Goal: Task Accomplishment & Management: Complete application form

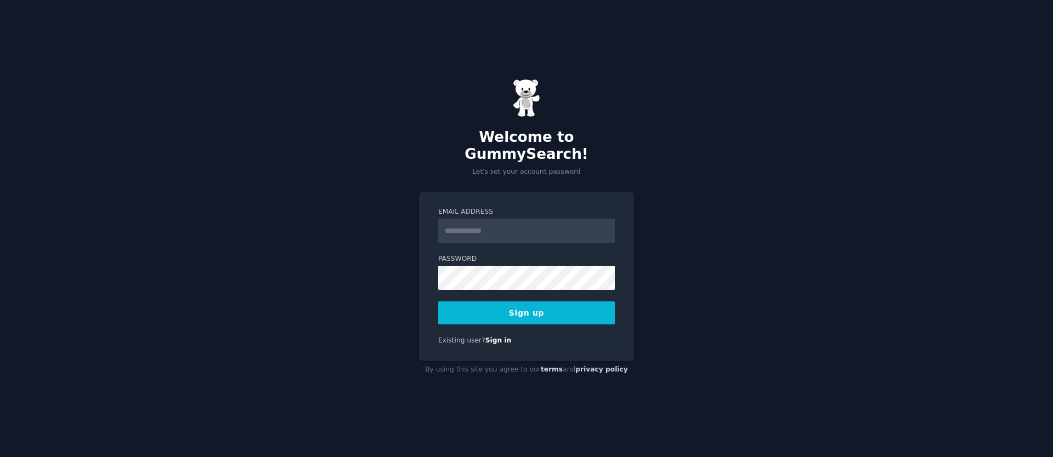
click at [501, 228] on input "Email Address" at bounding box center [526, 231] width 177 height 24
type input "**********"
click at [495, 313] on button "Sign up" at bounding box center [526, 313] width 177 height 23
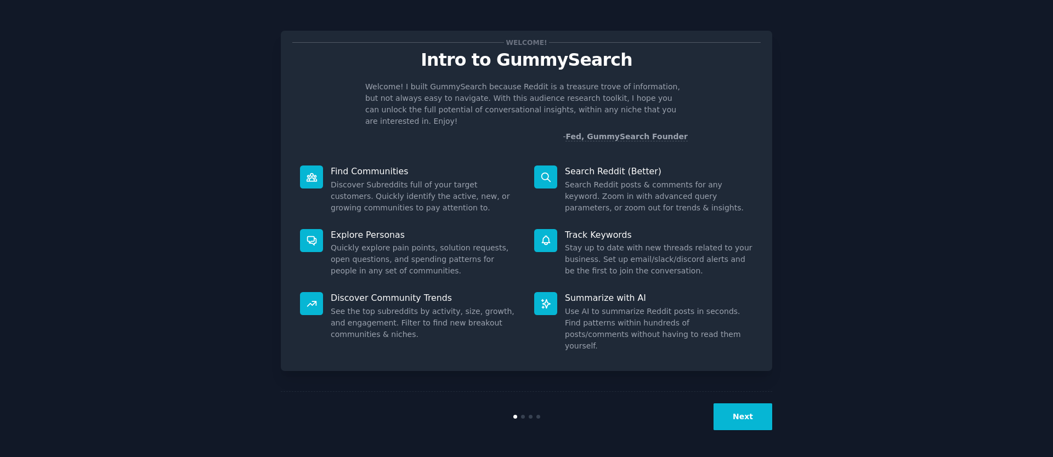
click at [743, 412] on button "Next" at bounding box center [743, 417] width 59 height 27
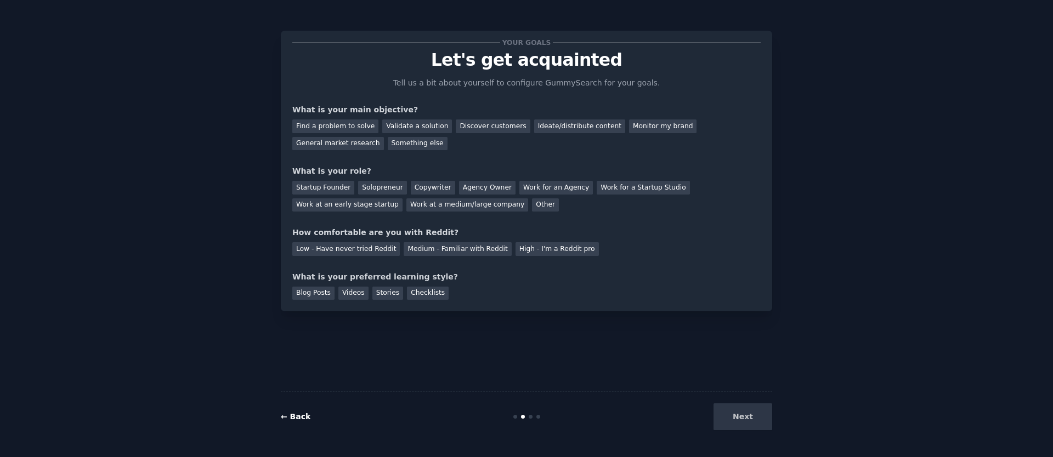
click at [282, 417] on link "← Back" at bounding box center [296, 417] width 30 height 9
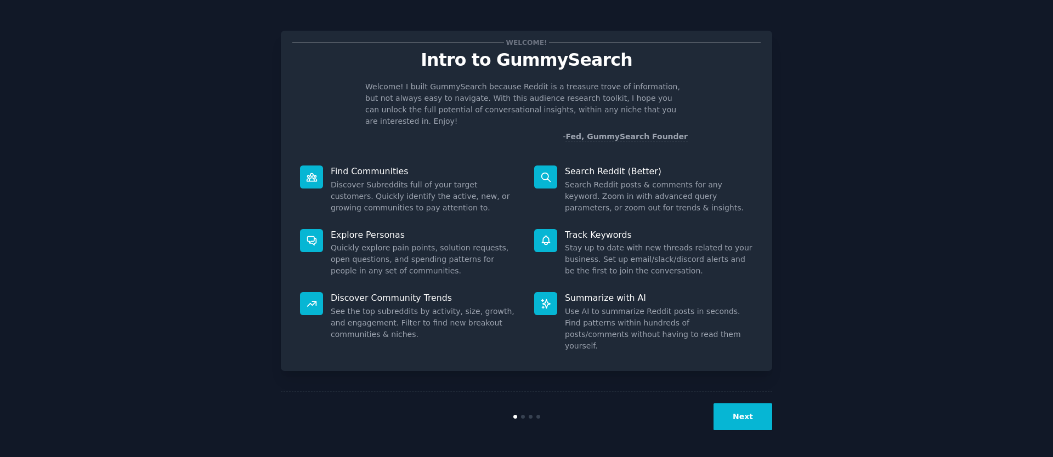
click at [727, 420] on button "Next" at bounding box center [743, 417] width 59 height 27
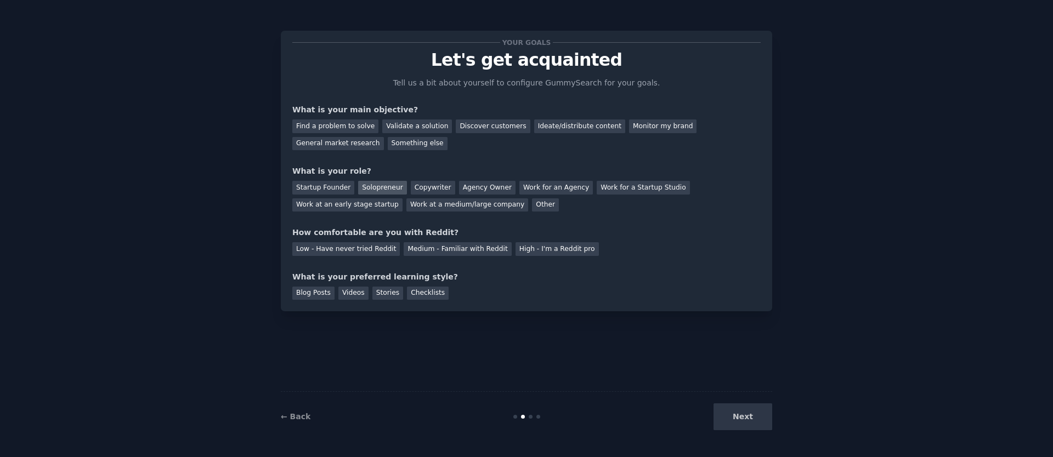
click at [358, 185] on div "Solopreneur" at bounding box center [382, 188] width 48 height 14
click at [462, 188] on div "Agency Owner" at bounding box center [487, 188] width 57 height 14
click at [391, 249] on div "Low - Have never tried Reddit" at bounding box center [346, 249] width 108 height 14
click at [346, 290] on div "Videos" at bounding box center [353, 294] width 30 height 14
click at [355, 149] on div "General market research" at bounding box center [338, 144] width 92 height 14
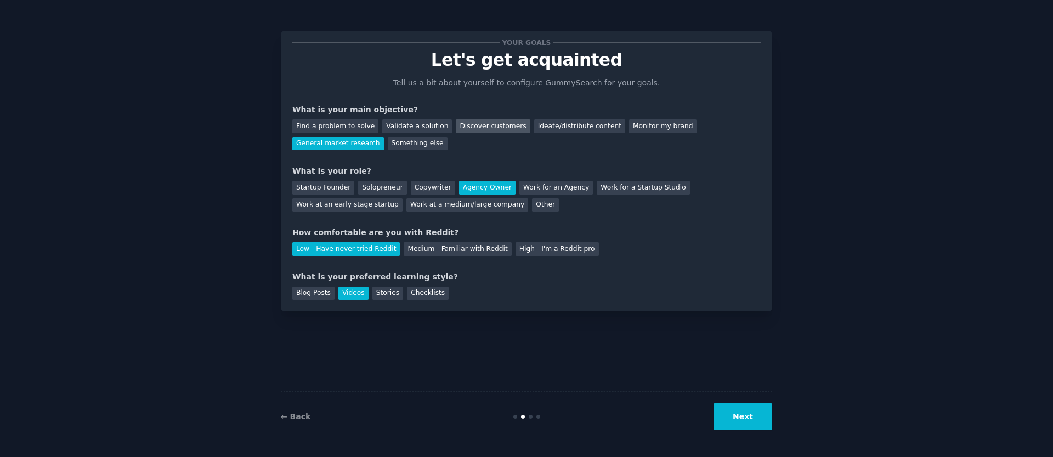
click at [456, 123] on div "Discover customers" at bounding box center [493, 127] width 74 height 14
click at [721, 416] on button "Next" at bounding box center [743, 417] width 59 height 27
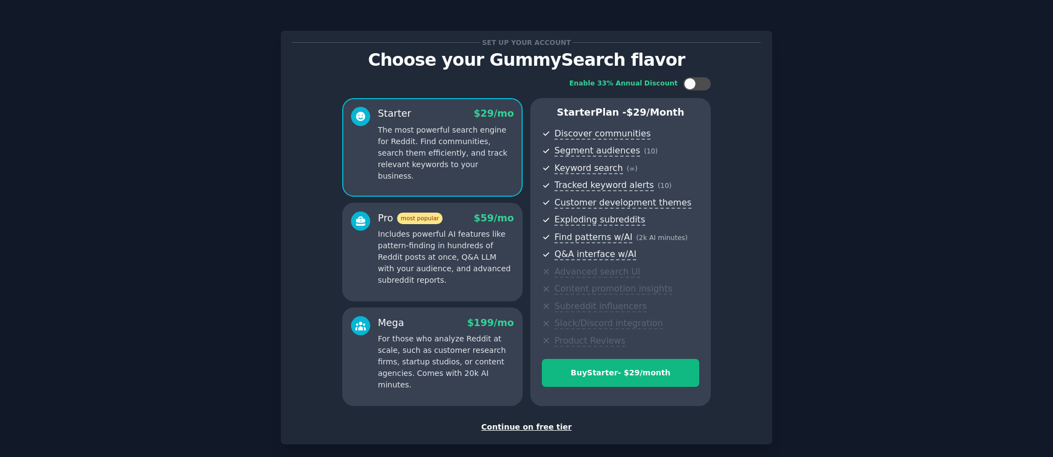
click at [543, 426] on div "Continue on free tier" at bounding box center [526, 428] width 468 height 12
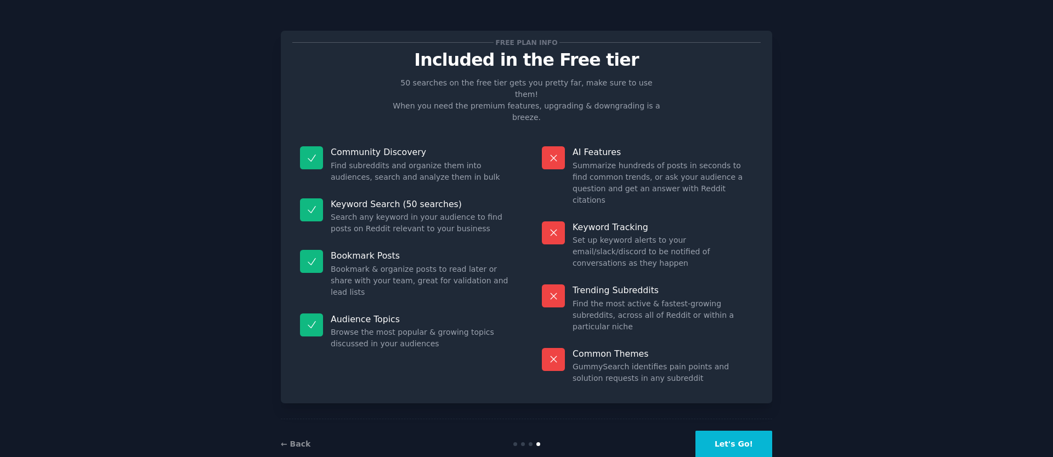
click at [541, 426] on div "← Back Let's Go!" at bounding box center [527, 444] width 492 height 50
click at [753, 431] on button "Let's Go!" at bounding box center [734, 444] width 77 height 27
